Goal: Task Accomplishment & Management: Manage account settings

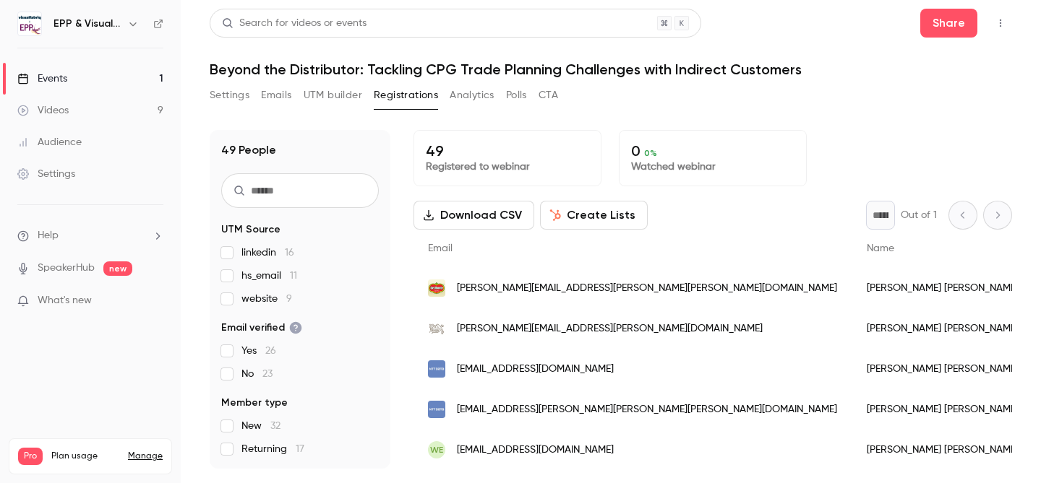
click at [694, 216] on div "Download CSV Create Lists * Out of 1" at bounding box center [712, 215] width 598 height 29
click at [852, 232] on div "Name" at bounding box center [981, 249] width 258 height 38
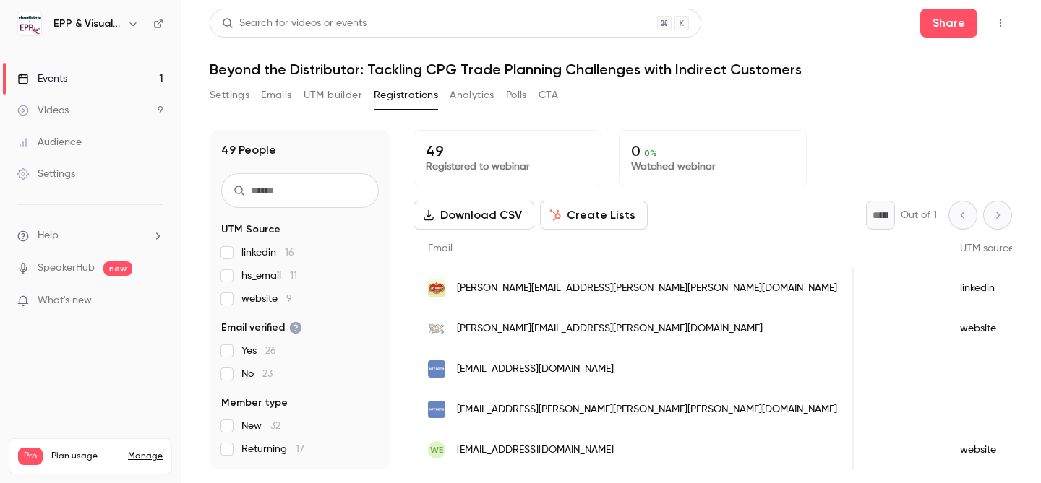
scroll to position [0, 903]
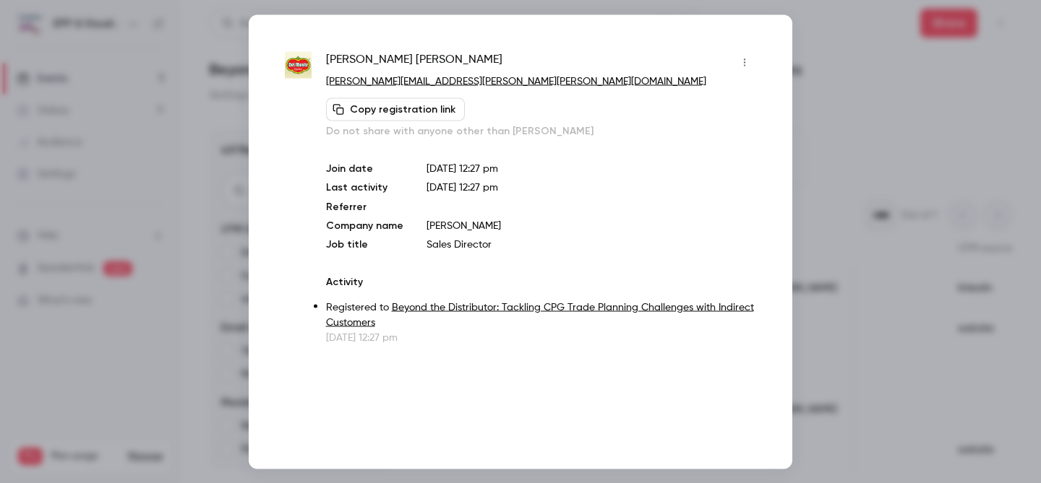
click at [811, 126] on div at bounding box center [520, 241] width 1041 height 483
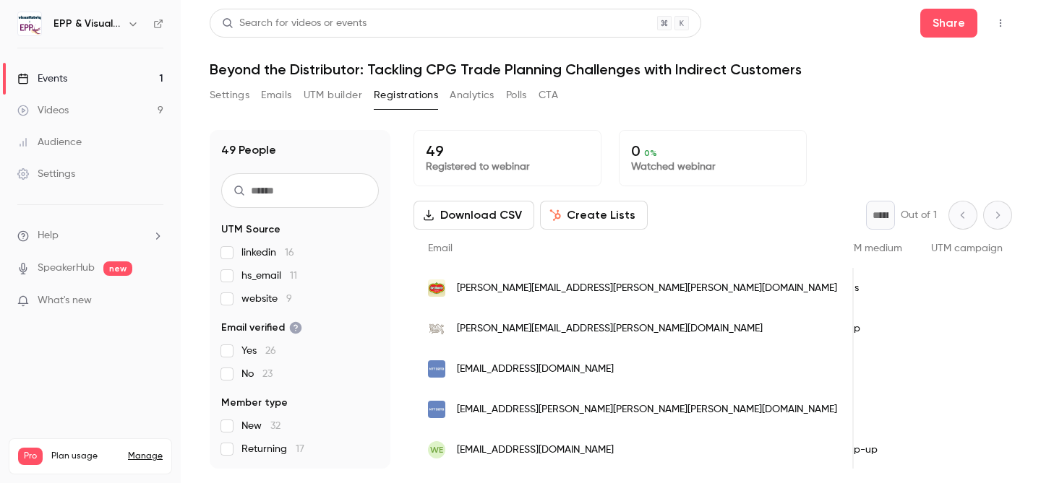
scroll to position [0, 1101]
click at [614, 285] on span "[PERSON_NAME][EMAIL_ADDRESS][PERSON_NAME][PERSON_NAME][DOMAIN_NAME]" at bounding box center [647, 288] width 380 height 15
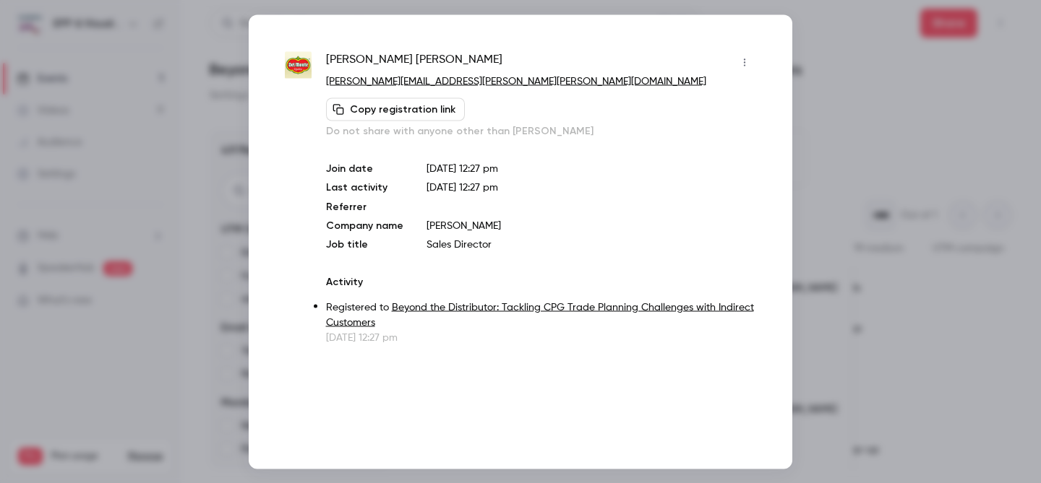
click at [582, 303] on link "Beyond the Distributor: Tackling CPG Trade Planning Challenges with Indirect Cu…" at bounding box center [540, 314] width 428 height 25
click at [897, 63] on div at bounding box center [520, 241] width 1041 height 483
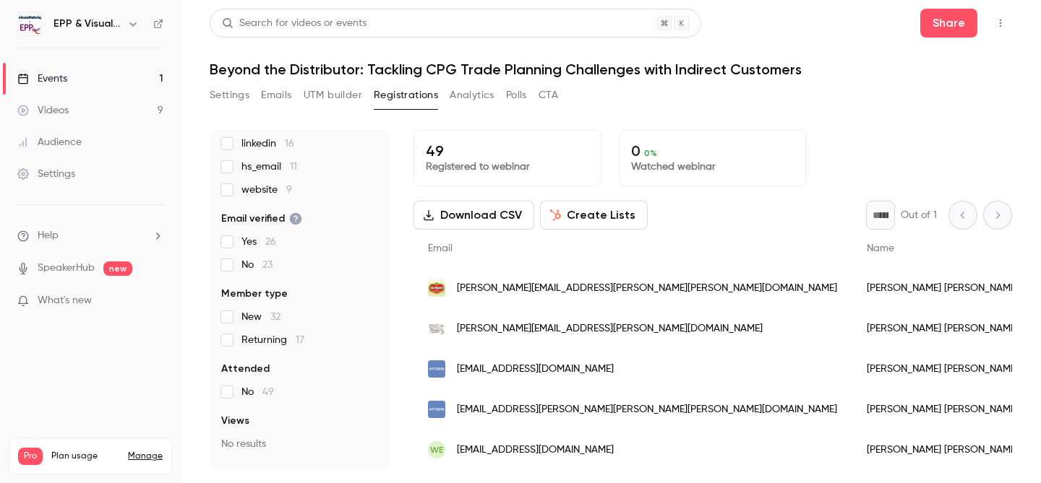
scroll to position [155, 0]
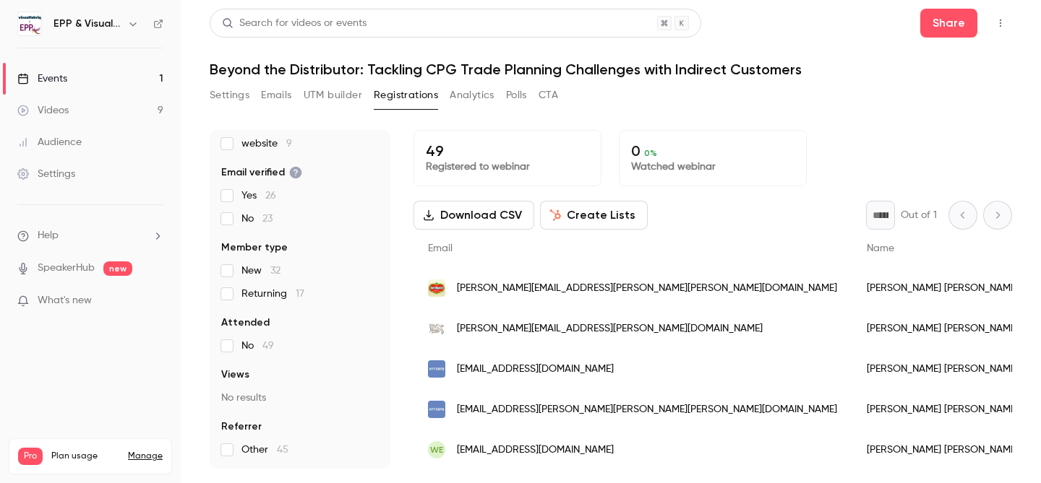
click at [329, 92] on button "UTM builder" at bounding box center [332, 95] width 59 height 23
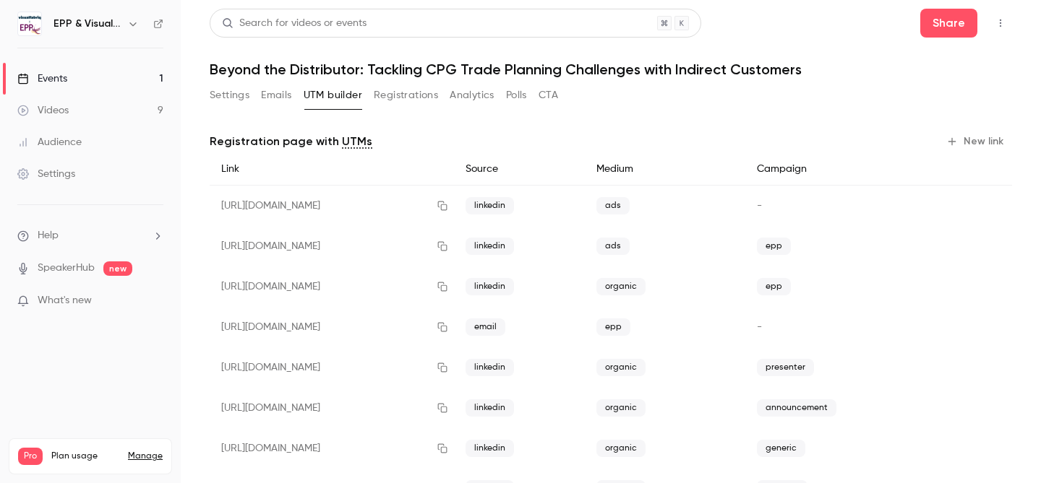
click at [228, 100] on button "Settings" at bounding box center [230, 95] width 40 height 23
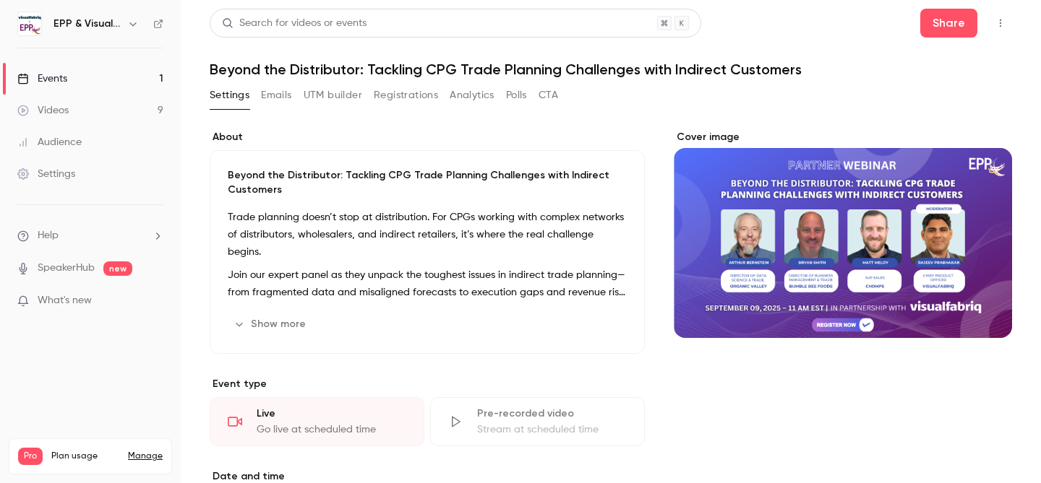
click at [267, 99] on button "Emails" at bounding box center [276, 95] width 30 height 23
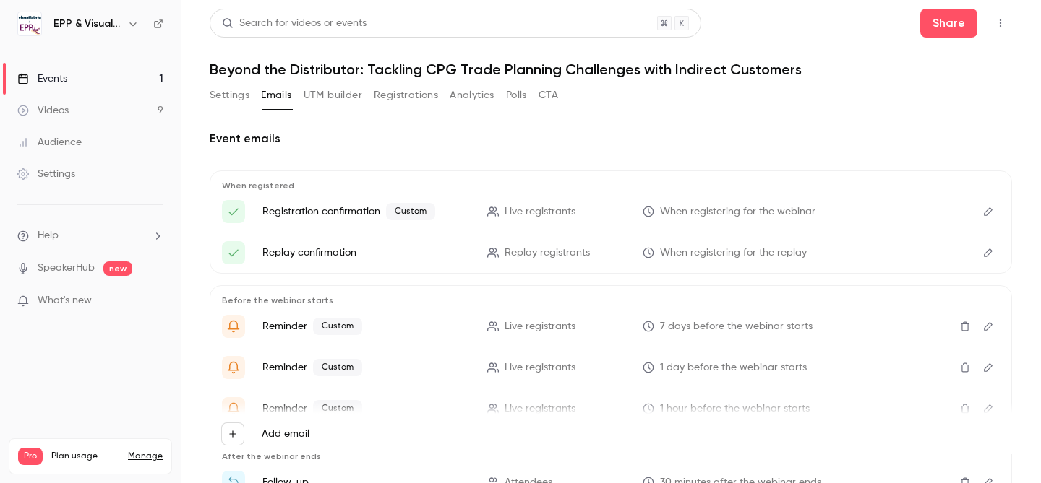
click at [423, 96] on button "Registrations" at bounding box center [406, 95] width 64 height 23
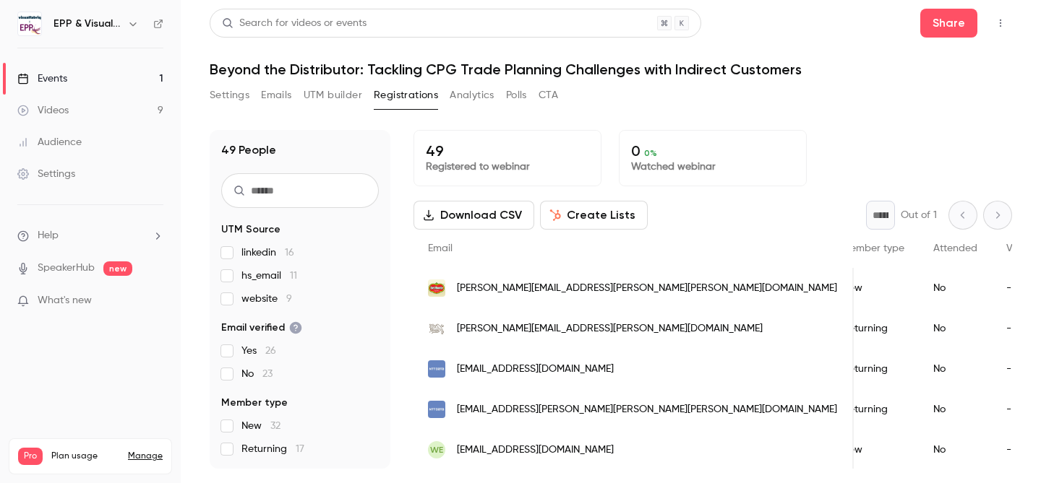
scroll to position [0, 352]
